Goal: Task Accomplishment & Management: Use online tool/utility

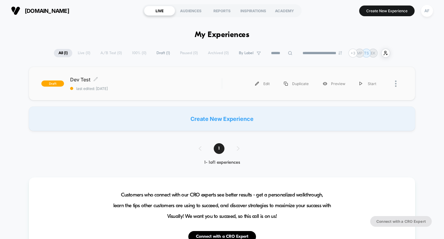
click at [116, 82] on span "Dev Test Click to edit experience details" at bounding box center [146, 80] width 152 height 6
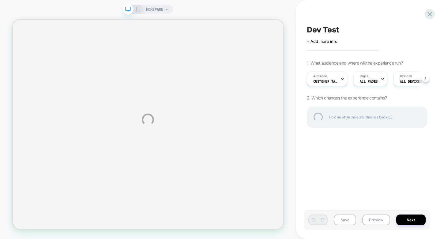
click at [140, 10] on div "HOMEPAGE Dev Test Click to edit experience details + Add more info 1. What audi…" at bounding box center [222, 119] width 444 height 239
click at [138, 10] on div "HOMEPAGE Dev Test Click to edit experience details + Add more info 1. What audi…" at bounding box center [222, 119] width 444 height 239
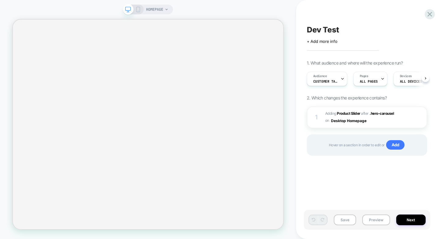
click at [138, 10] on icon at bounding box center [138, 10] width 6 height 6
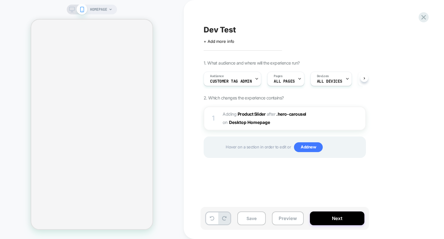
scroll to position [0, 0]
click at [110, 10] on icon at bounding box center [111, 10] width 4 height 4
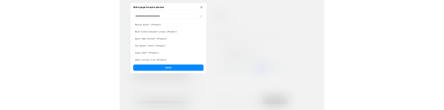
scroll to position [0, 0]
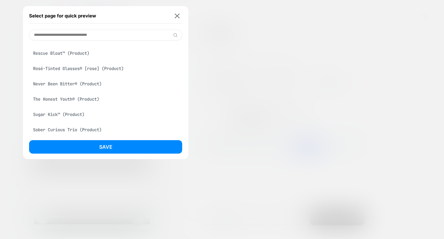
click at [55, 114] on div "Sugar Kick™ (Product)" at bounding box center [105, 115] width 153 height 12
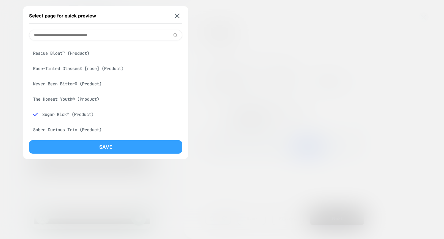
click at [127, 142] on button "Save" at bounding box center [105, 146] width 153 height 13
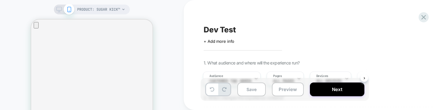
scroll to position [0, 1]
click at [129, 11] on div "PRODUCT: Sugar Kick™" at bounding box center [92, 10] width 76 height 10
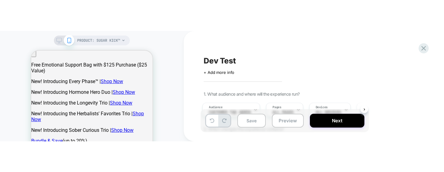
scroll to position [0, 0]
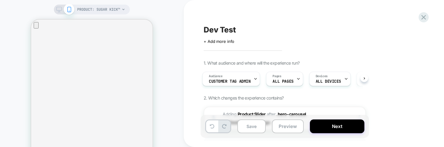
click at [102, 11] on span "PRODUCT: Sugar Kick™" at bounding box center [98, 10] width 43 height 10
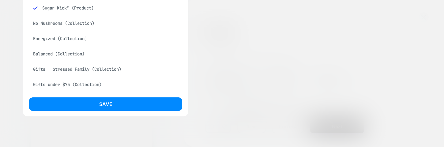
click at [61, 37] on div "Energized (Collection)" at bounding box center [105, 39] width 153 height 12
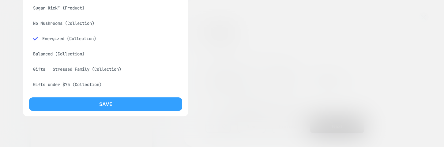
click at [139, 102] on button "Save" at bounding box center [105, 103] width 153 height 13
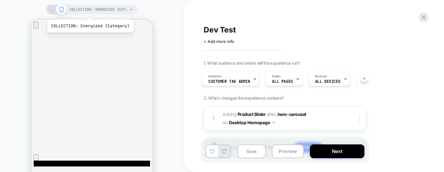
click at [89, 12] on span "COLLECTION: Energized (Category)" at bounding box center [99, 10] width 58 height 10
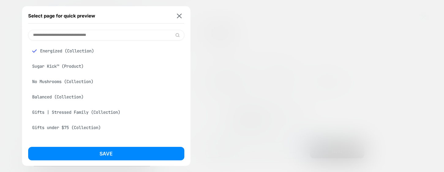
click at [74, 33] on input at bounding box center [106, 35] width 156 height 11
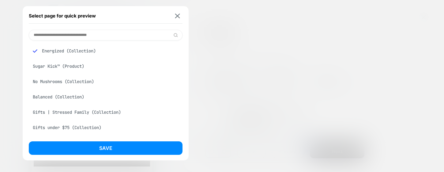
paste input "**********"
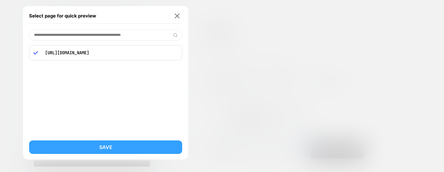
type input "**********"
click at [110, 143] on button "Save" at bounding box center [105, 146] width 153 height 13
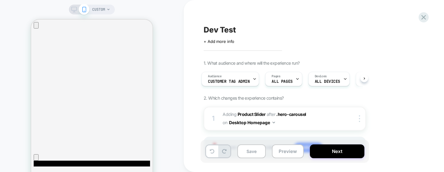
scroll to position [0, 2]
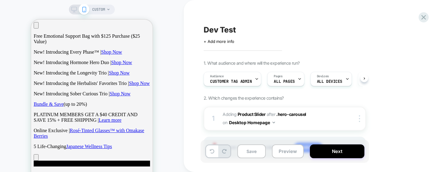
scroll to position [0, 0]
